Goal: Transaction & Acquisition: Obtain resource

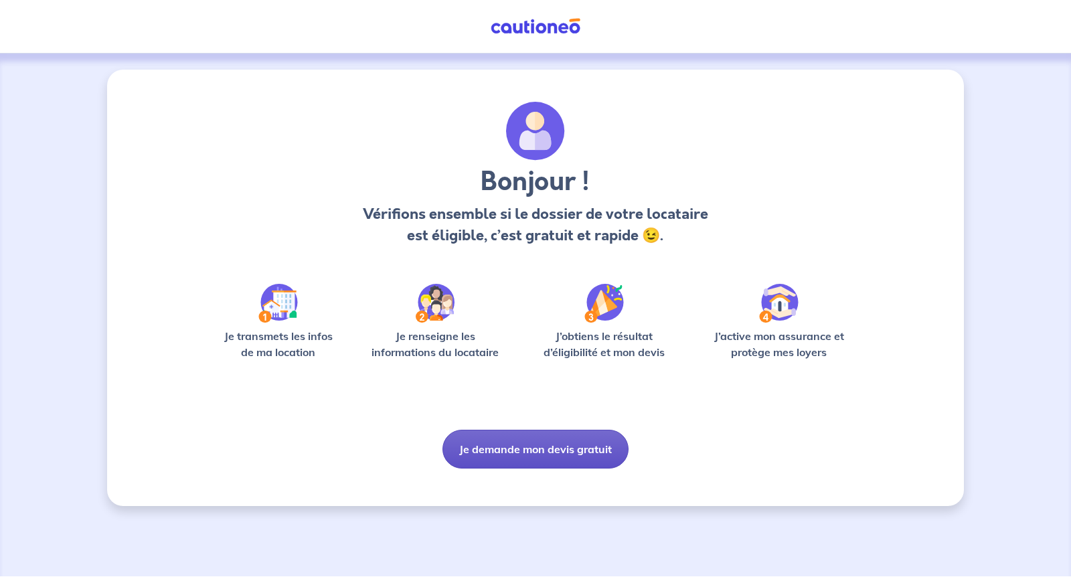
click at [533, 467] on button "Je demande mon devis gratuit" at bounding box center [535, 449] width 186 height 39
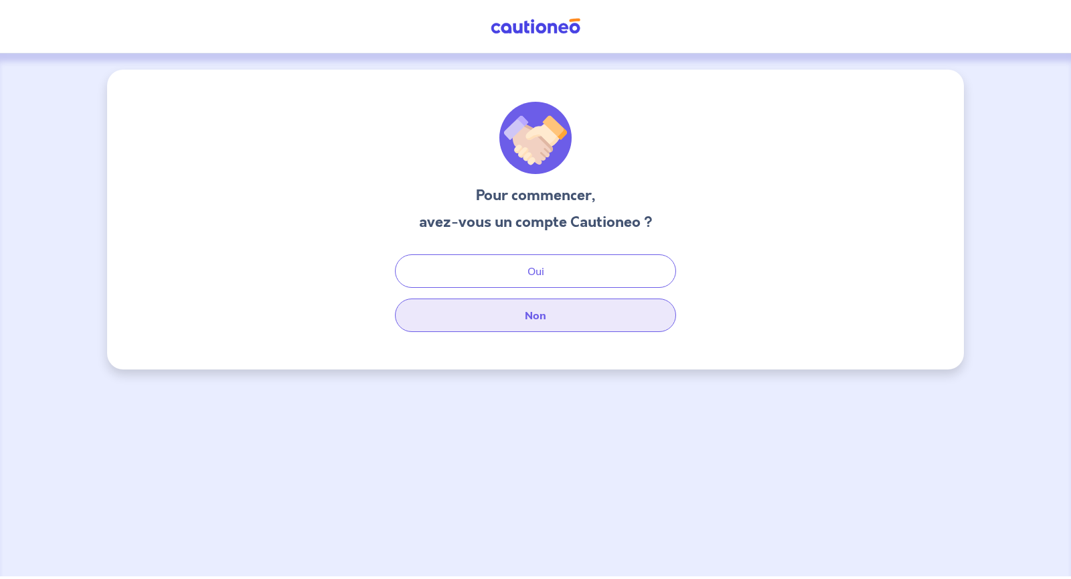
click at [545, 329] on button "Non" at bounding box center [535, 315] width 281 height 33
